Goal: Transaction & Acquisition: Purchase product/service

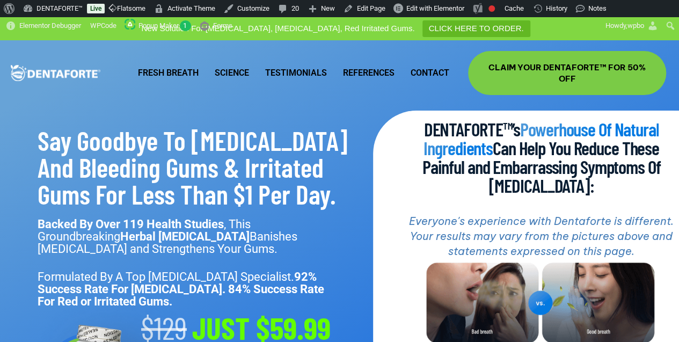
click at [525, 67] on span "CLAIM YOUR DENTAFORTE™ FOR 50% OFF" at bounding box center [567, 73] width 166 height 23
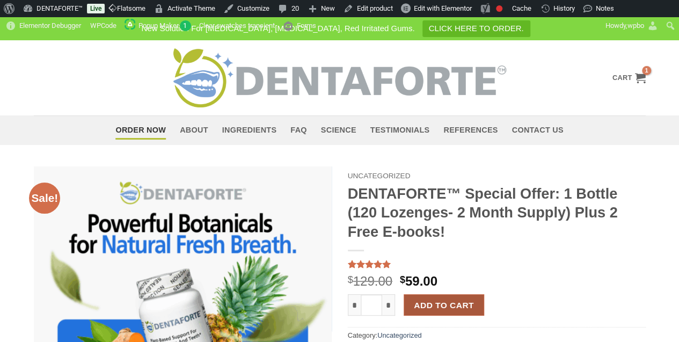
click at [441, 301] on button "Add to cart" at bounding box center [444, 304] width 81 height 21
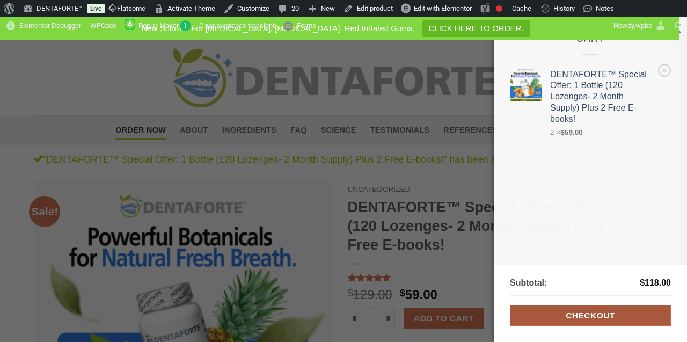
click at [572, 314] on link "Checkout" at bounding box center [590, 315] width 161 height 21
